Goal: Communication & Community: Answer question/provide support

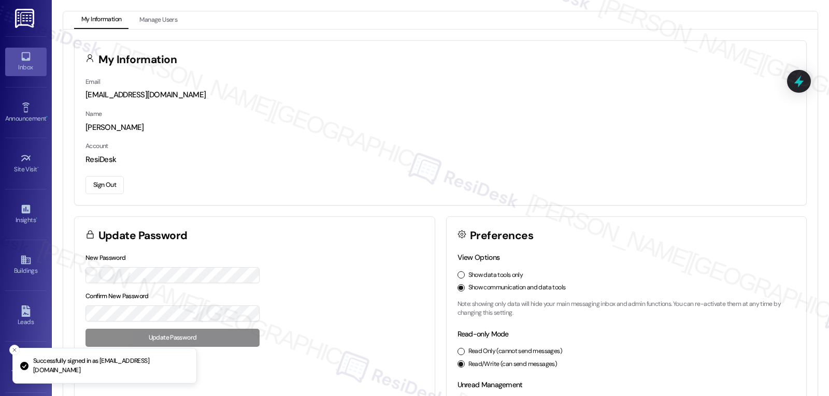
click at [31, 58] on link "Inbox" at bounding box center [25, 62] width 41 height 28
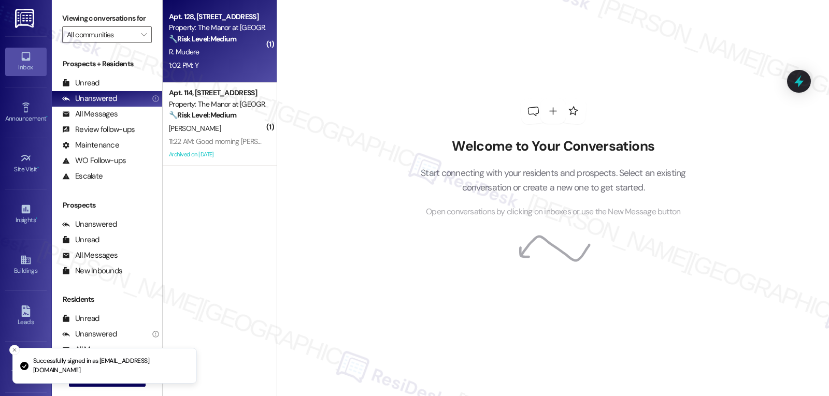
click at [243, 55] on div "R. Mudere" at bounding box center [217, 52] width 98 height 13
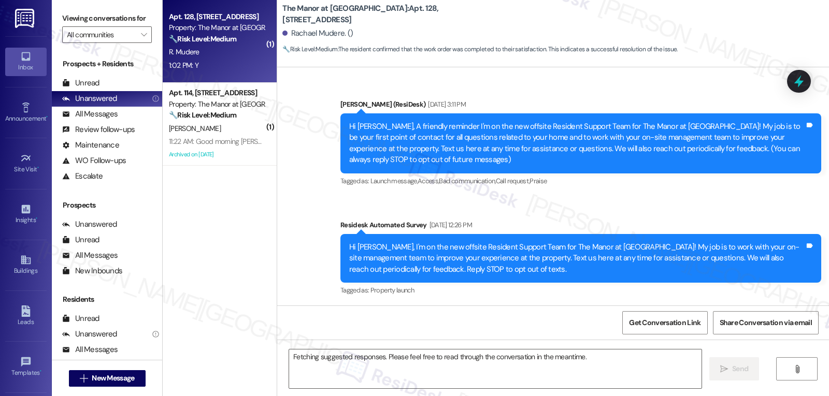
scroll to position [6436, 0]
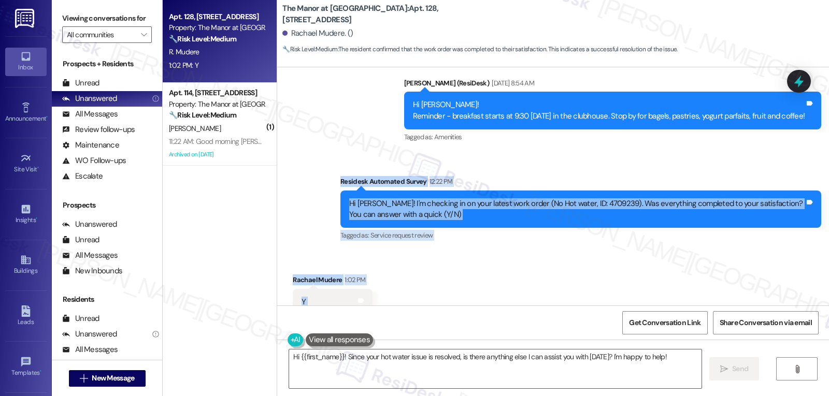
drag, startPoint x: 335, startPoint y: 148, endPoint x: 357, endPoint y: 276, distance: 130.4
click at [357, 276] on div "Announcement, sent via SMS [PERSON_NAME] (ResiDesk) [DATE] 3:11 PM Hi [PERSON_N…" at bounding box center [553, 186] width 552 height 238
copy div "Residesk Automated Survey 12:22 PM Hi [PERSON_NAME]! I'm checking in on your la…"
click at [402, 371] on textarea "Hi {{first_name}}! Since your hot water issue is resolved, is there anything el…" at bounding box center [495, 369] width 412 height 39
paste textarea "Glad to hear your hot water issue was resolved, Rachael"
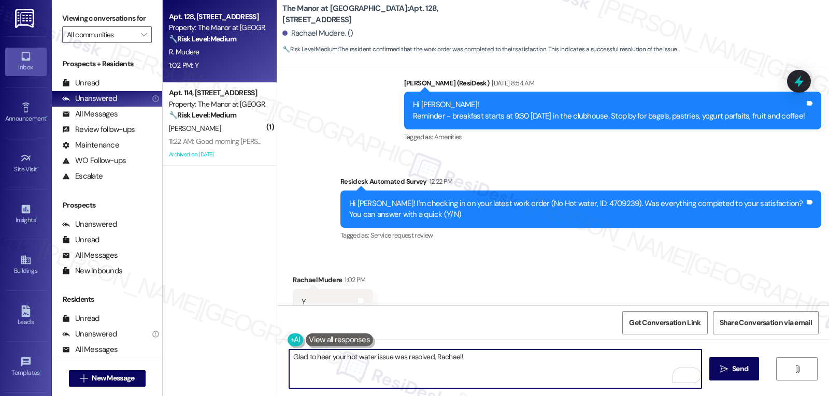
click at [502, 361] on textarea "Glad to hear your hot water issue was resolved, Rachael!" at bounding box center [495, 369] width 412 height 39
paste textarea "If you notice any changes or the problem comes back, please let us know right a…"
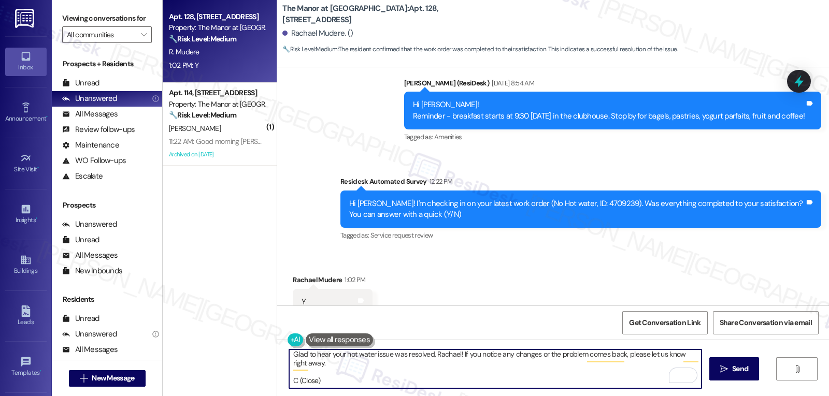
scroll to position [3, 0]
drag, startPoint x: 306, startPoint y: 366, endPoint x: 632, endPoint y: 419, distance: 330.1
click at [632, 396] on html "Inbox Go to Inbox Announcement • Send A Text Announcement Site Visit • Go to Si…" at bounding box center [414, 198] width 829 height 396
paste textarea "We’re always happy to help keep everything working smoothly for you."
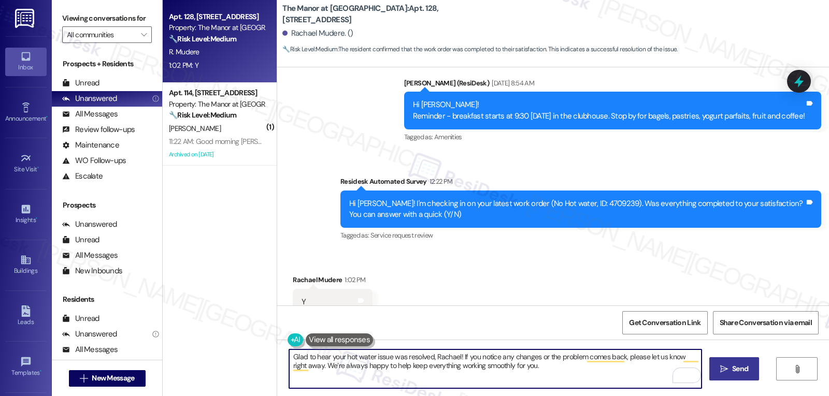
type textarea "Glad to hear your hot water issue was resolved, Rachael! If you notice any chan…"
click at [725, 367] on icon "" at bounding box center [724, 369] width 8 height 8
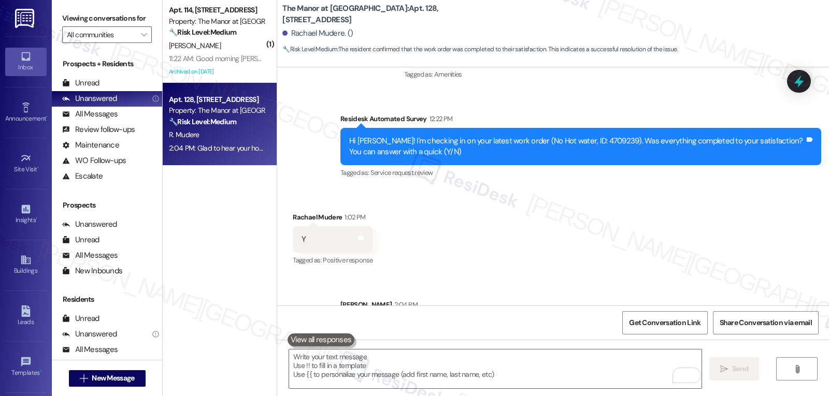
scroll to position [6519, 0]
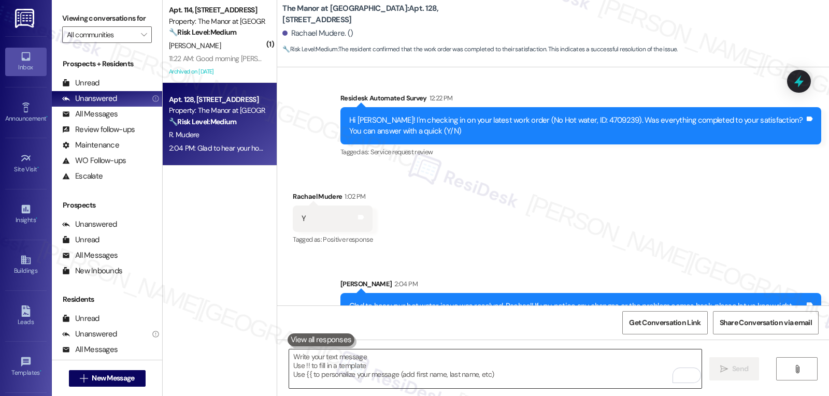
click at [387, 361] on textarea "To enrich screen reader interactions, please activate Accessibility in Grammarl…" at bounding box center [495, 369] width 412 height 39
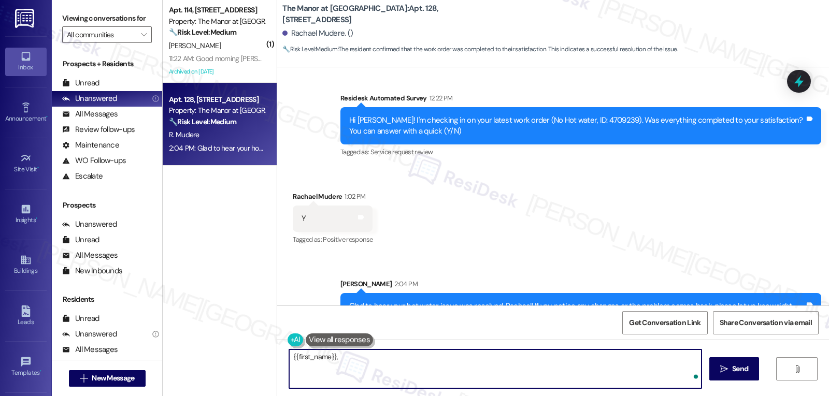
paste textarea "I’d love to know—has your experience at {{property}} been what you expected? Yo…"
type textarea "{{first_name}}, I’d love to know—has your experience at {{property}} been what …"
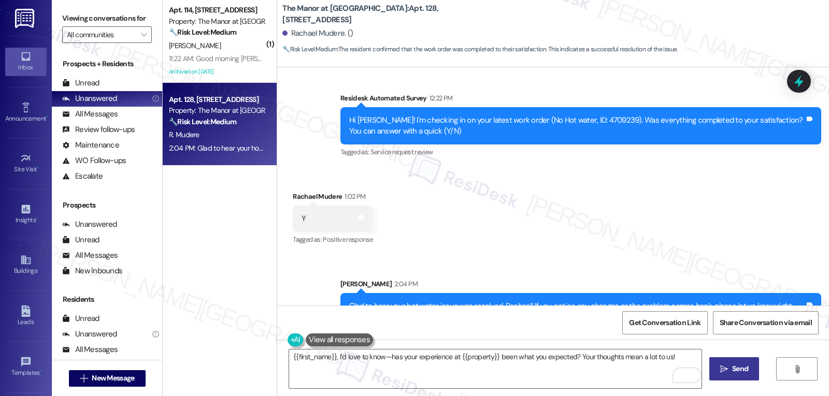
click at [724, 375] on span " Send" at bounding box center [734, 369] width 33 height 11
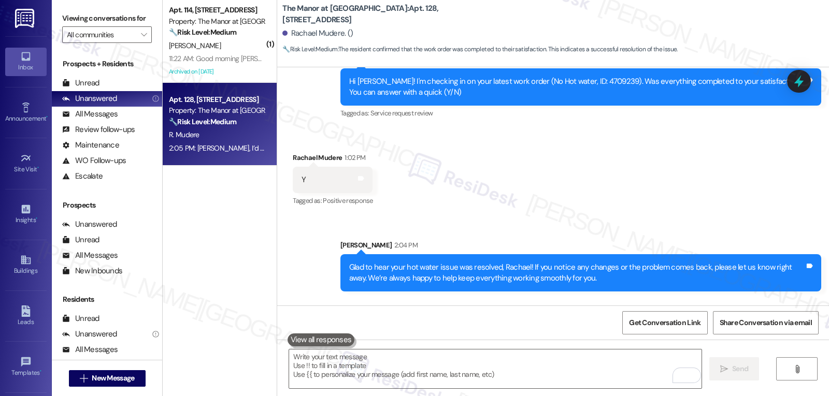
scroll to position [6591, 0]
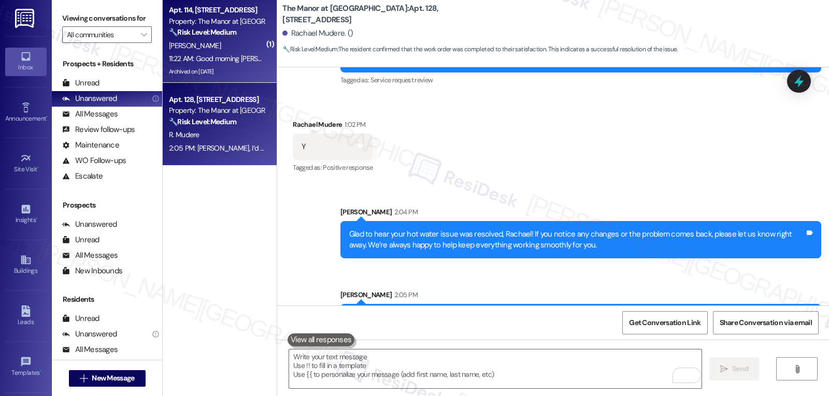
click at [208, 62] on div "11:22 AM: Good morning [PERSON_NAME] I didn't get your message. Please leave it…" at bounding box center [366, 58] width 394 height 9
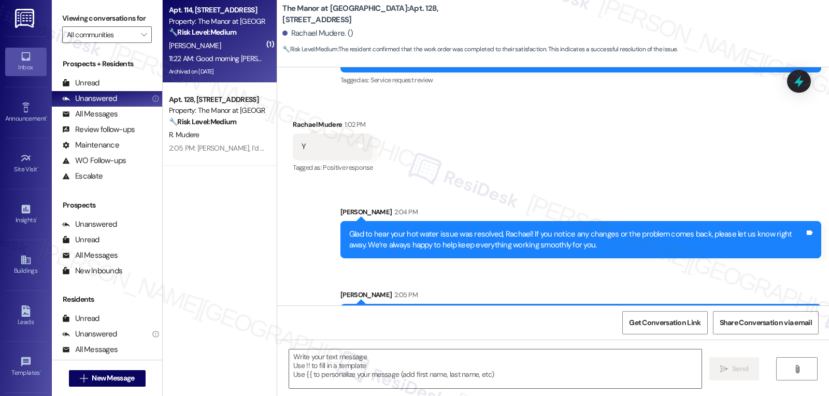
type textarea "Fetching suggested responses. Please feel free to read through the conversation…"
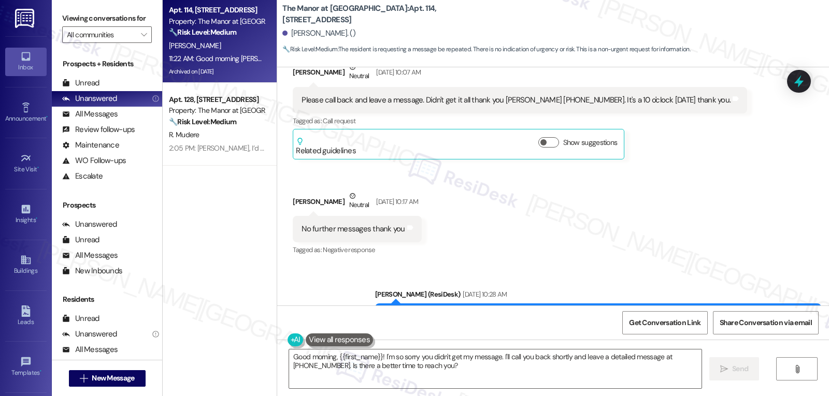
scroll to position [9716, 0]
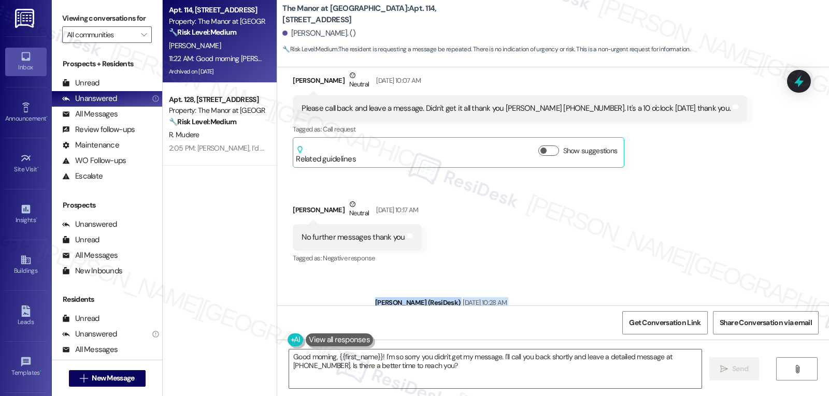
drag, startPoint x: 417, startPoint y: 237, endPoint x: 789, endPoint y: 273, distance: 373.8
click at [789, 297] on div "[PERSON_NAME] (ResiDesk) [DATE] 10:28 AM Hi [PERSON_NAME], Hope you're doing gr…" at bounding box center [598, 325] width 446 height 56
copy div "[PERSON_NAME] (ResiDesk) [DATE] 10:28 AM Hi [PERSON_NAME], Hope you're doing gr…"
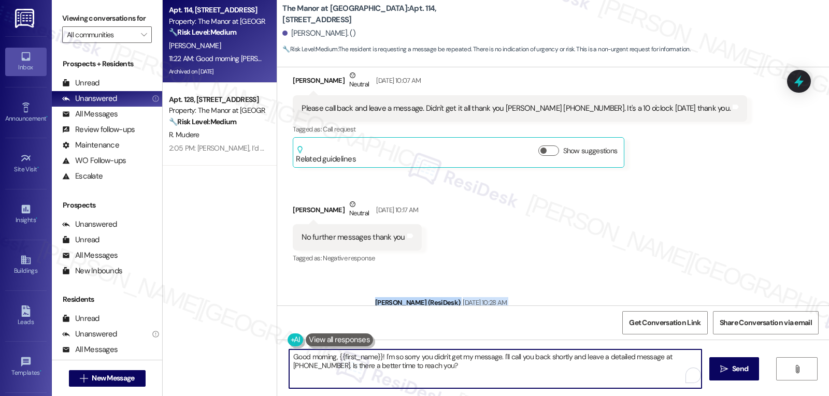
click at [423, 375] on textarea "Good morning, {{first_name}}! I'm so sorry you didn't get my message. I'll call…" at bounding box center [495, 369] width 412 height 39
paste textarea "[PERSON_NAME] (ResiDesk) [DATE] 10:28 AM Hi [PERSON_NAME], Hope you're doing gr…"
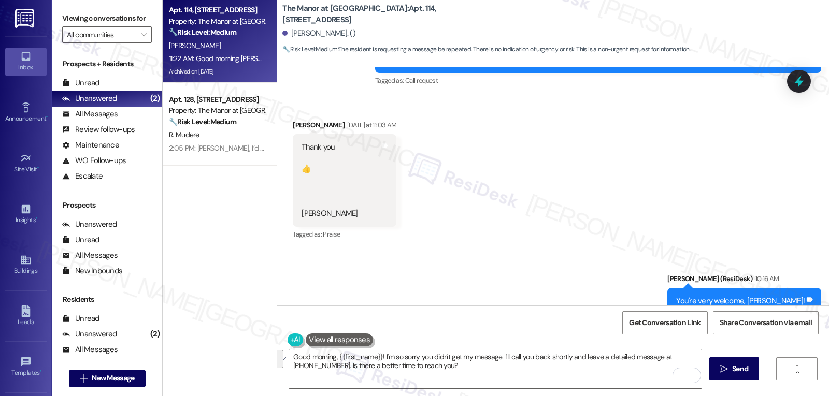
scroll to position [10027, 0]
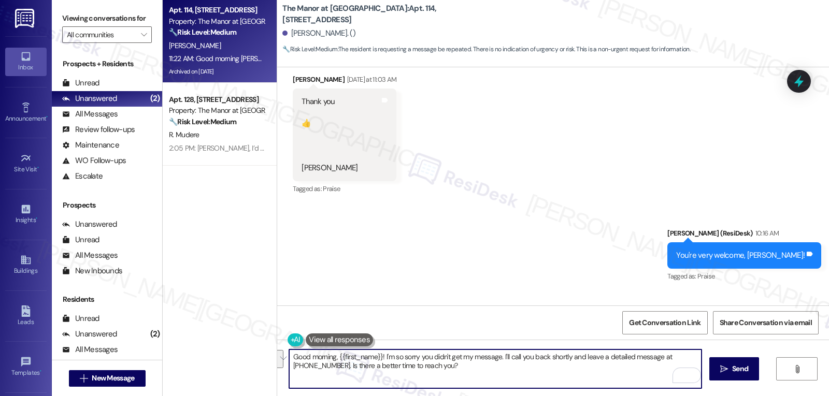
click at [386, 382] on textarea "Good morning, {{first_name}}! I'm so sorry you didn't get my message. I'll call…" at bounding box center [495, 369] width 412 height 39
paste textarea "Hi [PERSON_NAME], I understand you weren’t able to get all the messages earlier."
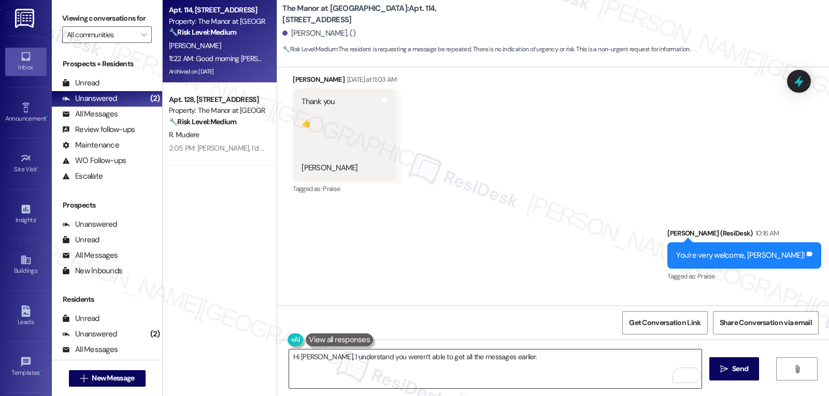
click at [544, 374] on textarea "Hi [PERSON_NAME], I understand you weren’t able to get all the messages earlier." at bounding box center [495, 369] width 412 height 39
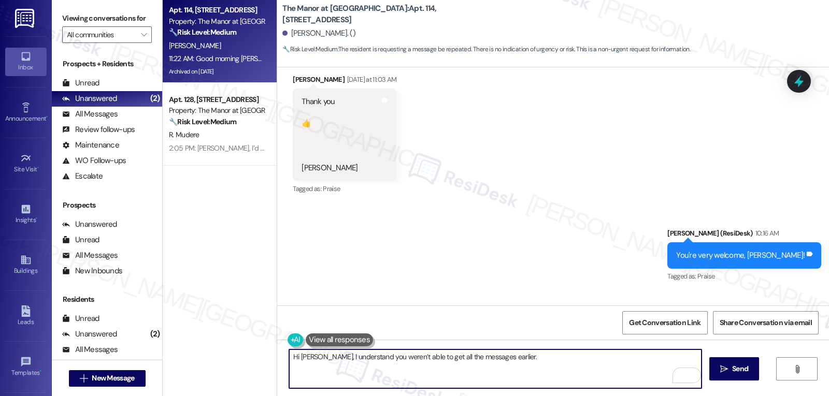
paste textarea "Do you still need a call back, and if so, is there a time that works best for y…"
type textarea "Hi [PERSON_NAME], I understand you weren’t able to get all the messages earlier…"
click at [732, 374] on span "Send" at bounding box center [740, 369] width 16 height 11
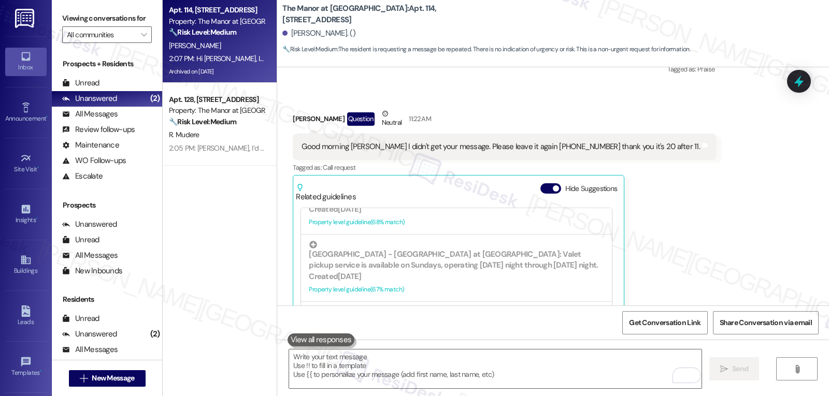
scroll to position [238, 0]
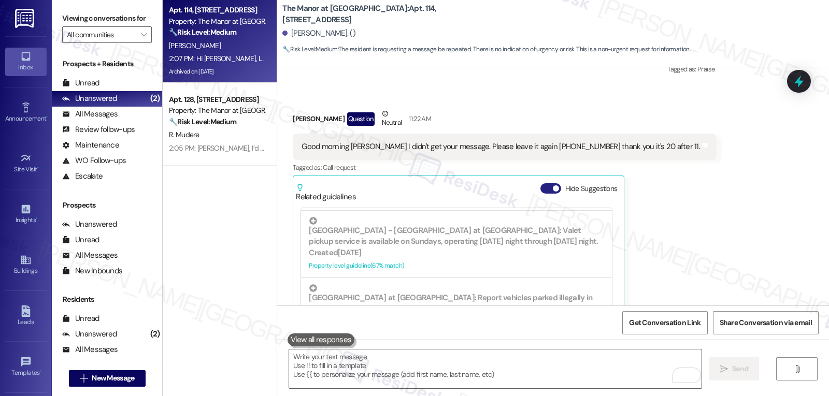
click at [543, 183] on button "Hide Suggestions" at bounding box center [550, 188] width 21 height 10
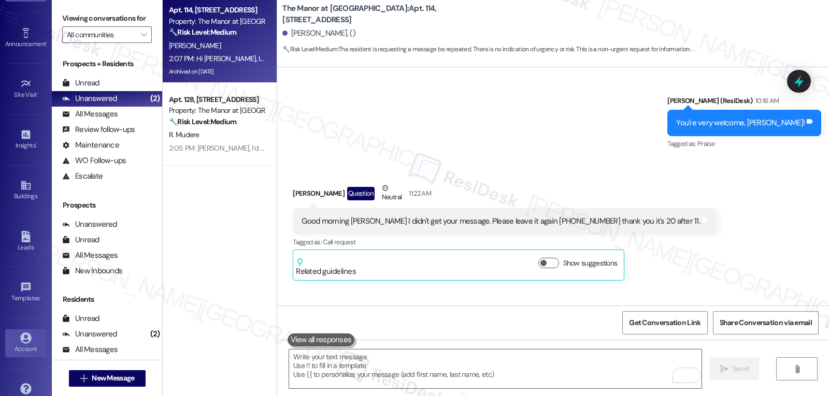
scroll to position [98, 0]
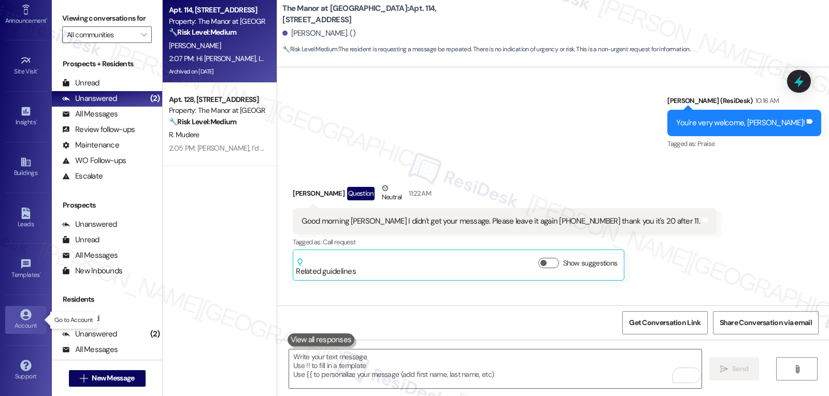
click at [25, 325] on div "Account" at bounding box center [26, 326] width 52 height 10
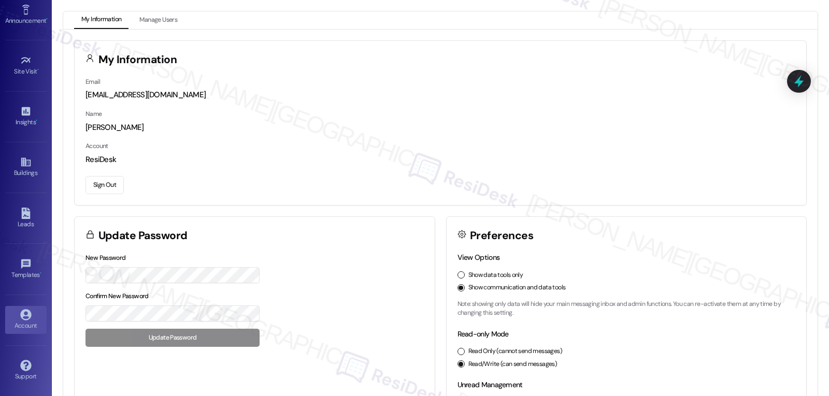
click at [108, 183] on button "Sign Out" at bounding box center [105, 185] width 38 height 18
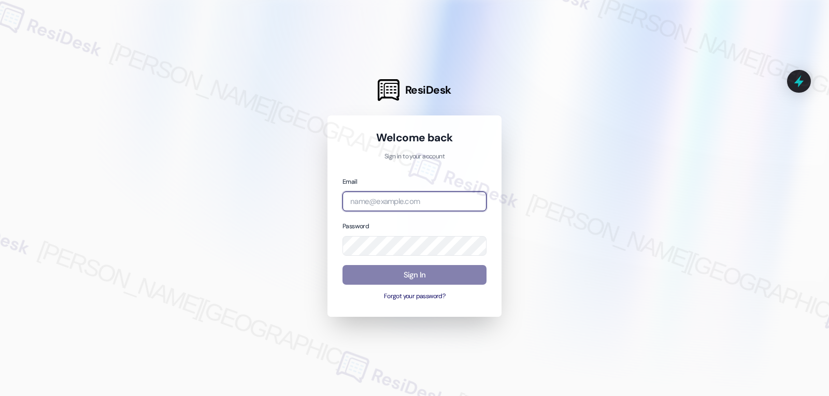
click at [385, 206] on input "email" at bounding box center [415, 202] width 144 height 20
paste input "automated-surveys-archway_equities-jomar.punay@archway_[DOMAIN_NAME]"
type input "automated-surveys-archway_equities-jomar.punay@archway_[DOMAIN_NAME]"
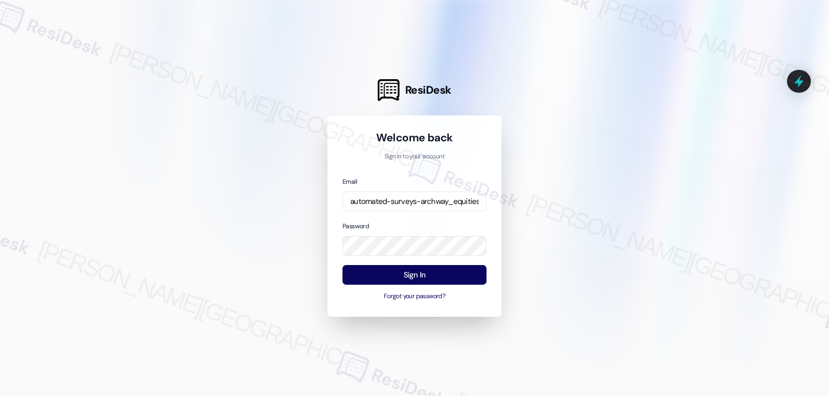
click at [423, 214] on div "Email automated-surveys-archway_equities-jomar.punay@archway_[DOMAIN_NAME] Pass…" at bounding box center [415, 239] width 144 height 126
click at [418, 281] on button "Sign In" at bounding box center [415, 275] width 144 height 20
